Goal: Browse casually: Explore the website without a specific task or goal

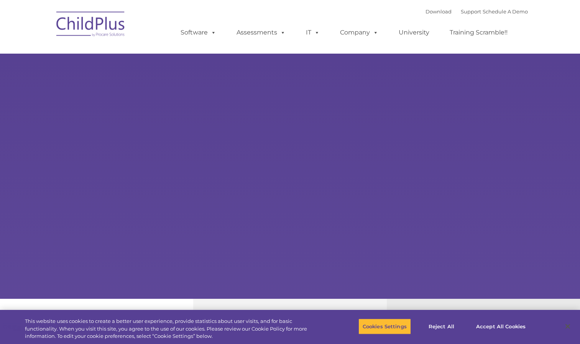
select select "MEDIUM"
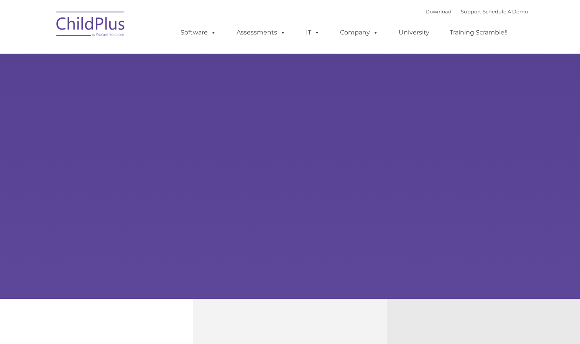
type input ""
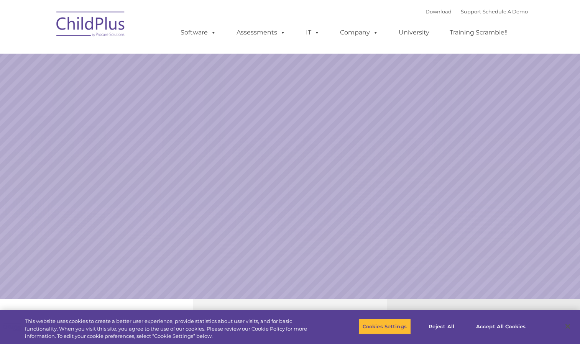
select select "MEDIUM"
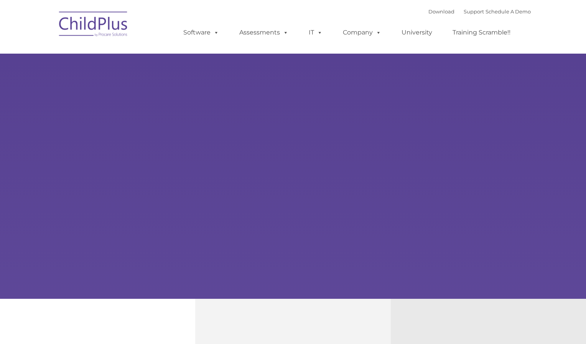
type input ""
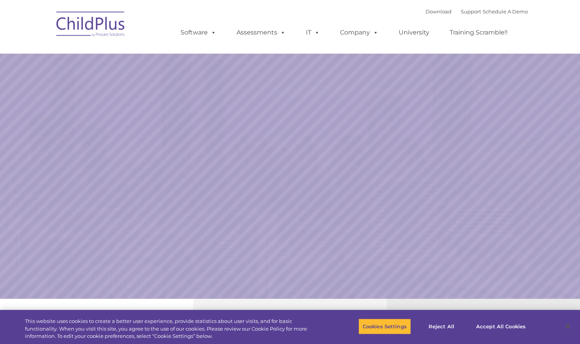
select select "MEDIUM"
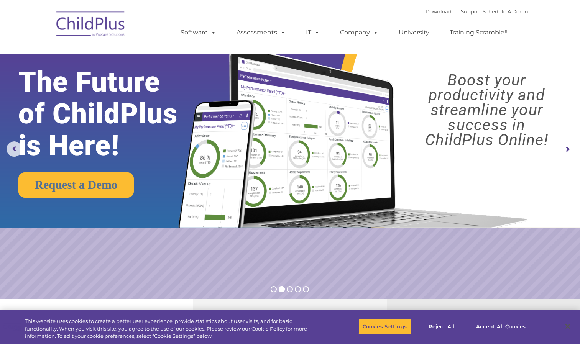
click at [566, 142] on rs-arrow at bounding box center [567, 149] width 15 height 15
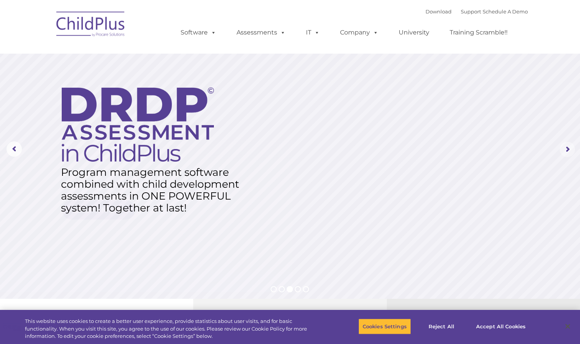
click at [566, 142] on rs-arrow at bounding box center [567, 149] width 15 height 15
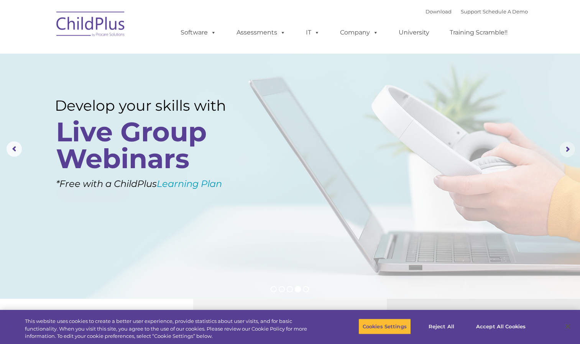
click at [566, 142] on rs-arrow at bounding box center [567, 149] width 15 height 15
